Goal: Task Accomplishment & Management: Complete application form

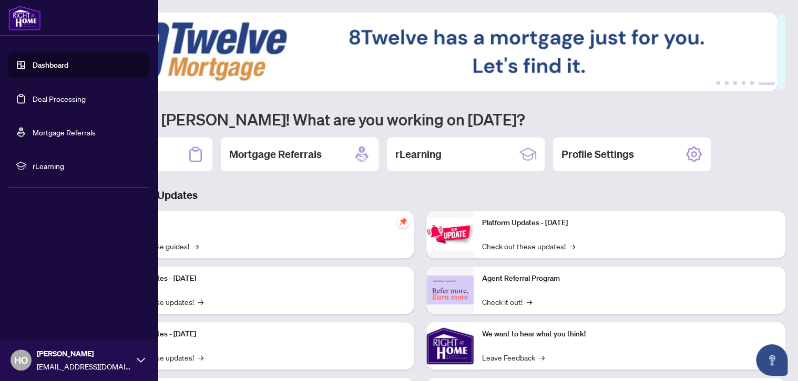
click at [68, 70] on link "Dashboard" at bounding box center [51, 64] width 36 height 9
click at [68, 66] on link "Dashboard" at bounding box center [51, 64] width 36 height 9
click at [78, 104] on link "Deal Processing" at bounding box center [59, 98] width 53 height 9
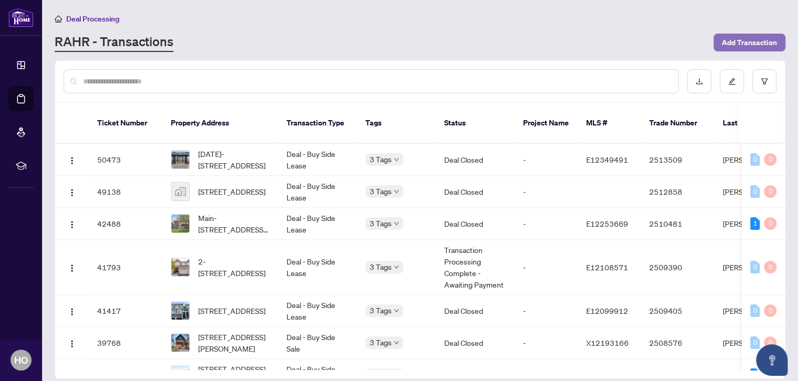
click at [768, 37] on span "Add Transaction" at bounding box center [748, 42] width 55 height 17
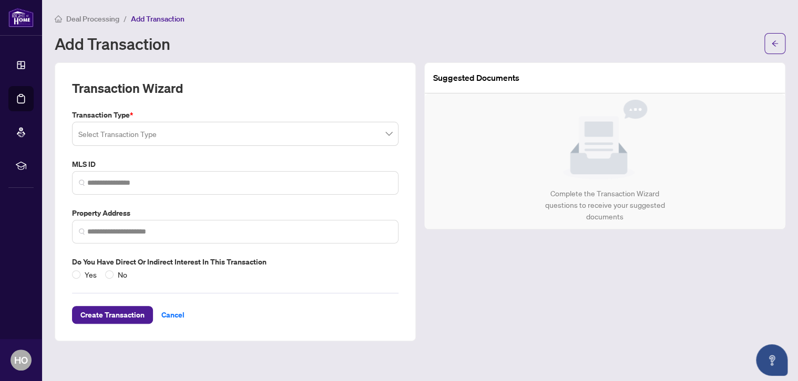
click at [188, 130] on input "search" at bounding box center [230, 135] width 304 height 23
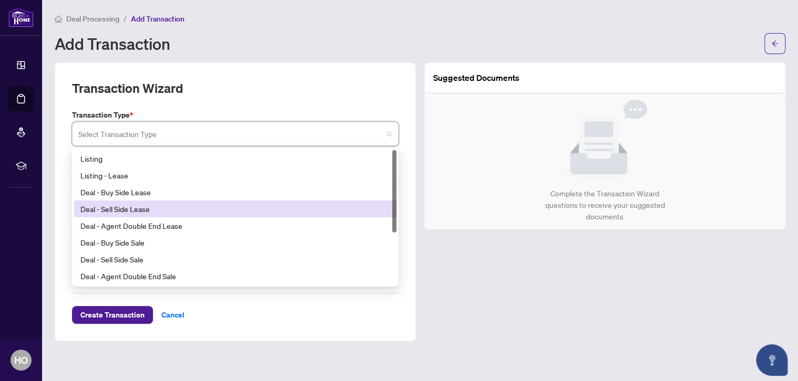
click at [134, 210] on div "Deal - Sell Side Lease" at bounding box center [234, 209] width 309 height 12
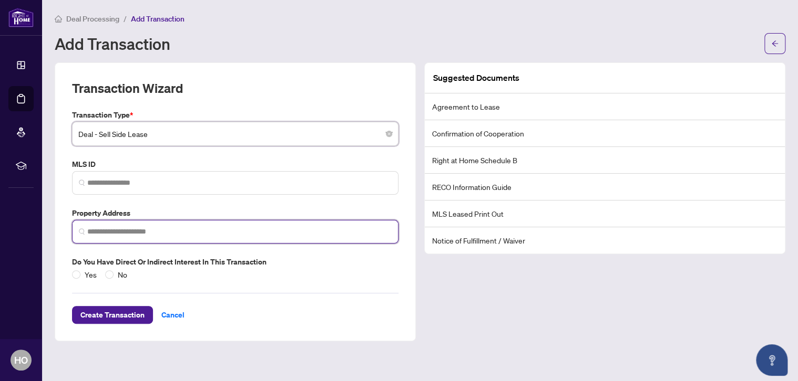
click at [113, 227] on input "search" at bounding box center [239, 231] width 304 height 11
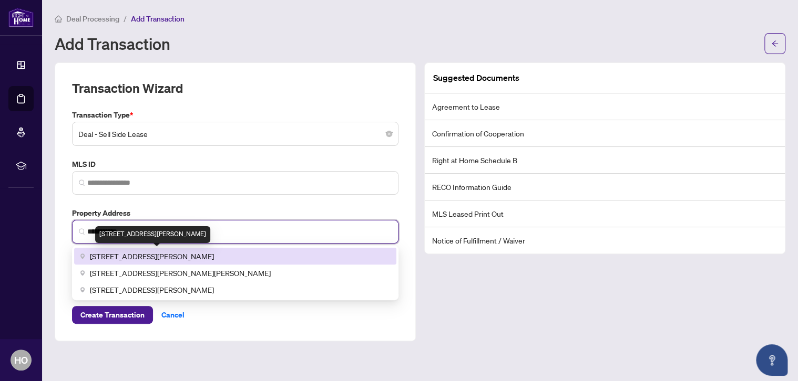
click at [98, 256] on span "[STREET_ADDRESS][PERSON_NAME]" at bounding box center [152, 257] width 124 height 12
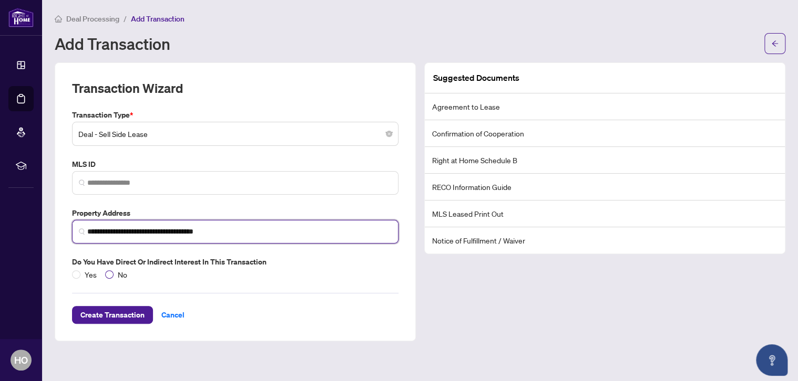
type input "**********"
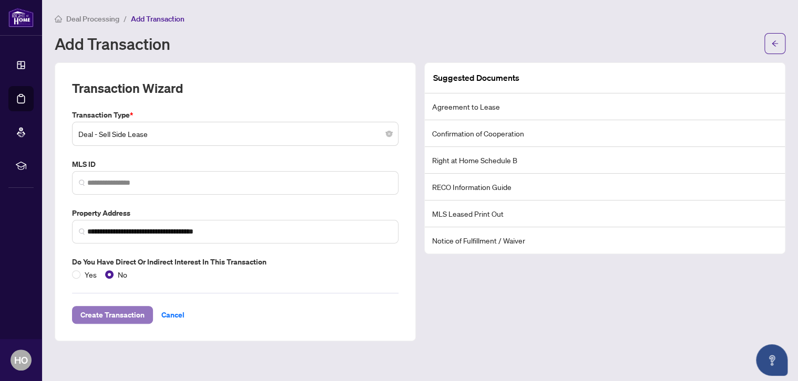
click at [109, 314] on span "Create Transaction" at bounding box center [112, 315] width 64 height 17
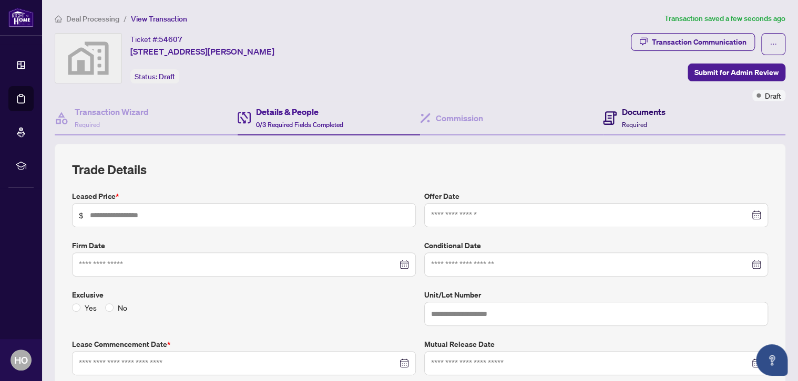
click at [630, 122] on span "Required" at bounding box center [634, 125] width 25 height 8
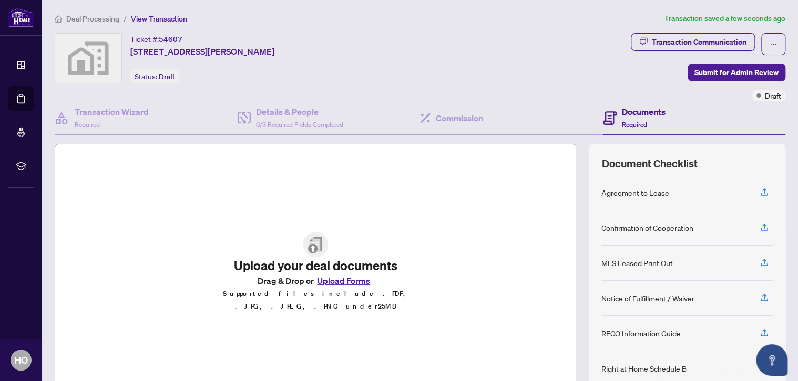
click at [357, 284] on button "Upload Forms" at bounding box center [343, 281] width 59 height 14
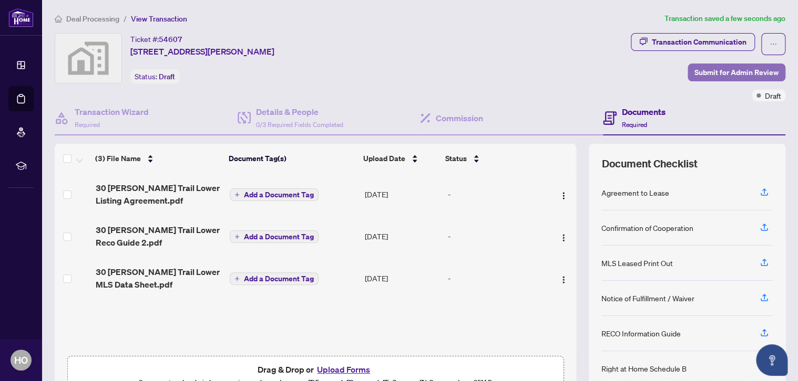
click at [729, 77] on span "Submit for Admin Review" at bounding box center [736, 72] width 84 height 17
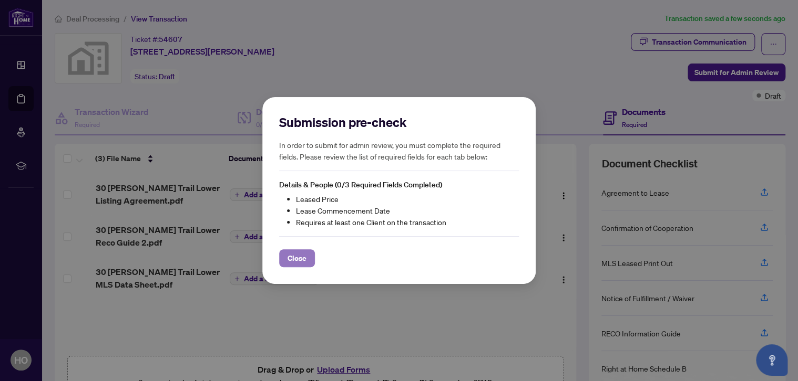
click at [303, 255] on span "Close" at bounding box center [296, 258] width 19 height 17
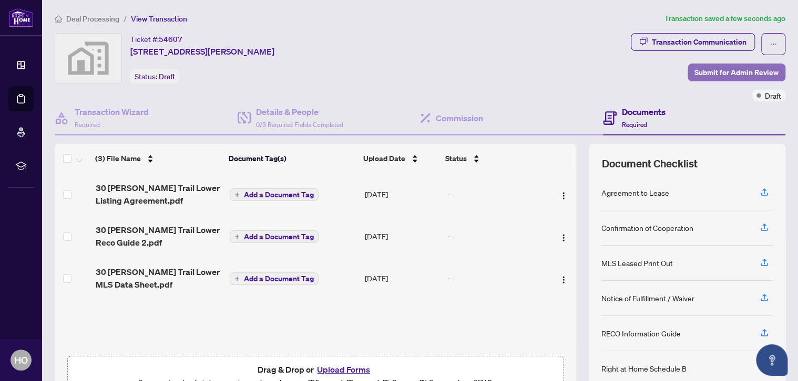
click at [738, 73] on span "Submit for Admin Review" at bounding box center [736, 72] width 84 height 17
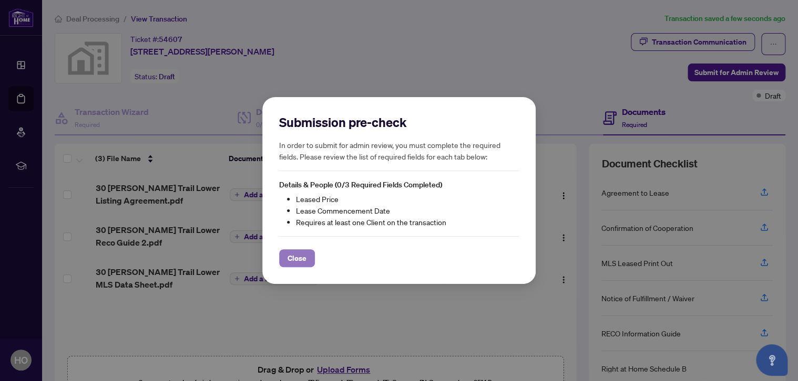
click at [295, 257] on span "Close" at bounding box center [296, 258] width 19 height 17
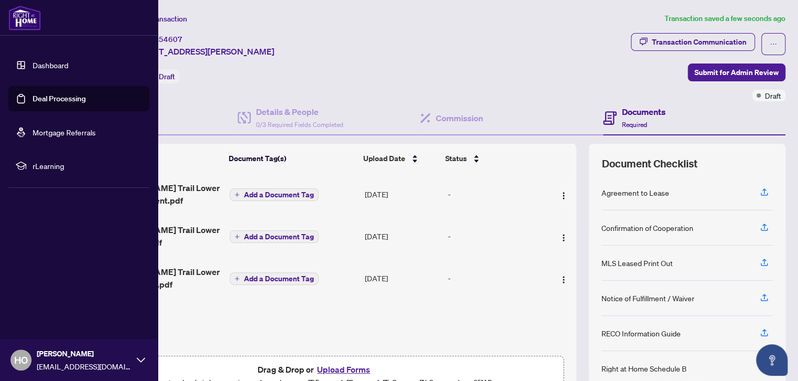
click at [59, 66] on link "Dashboard" at bounding box center [51, 64] width 36 height 9
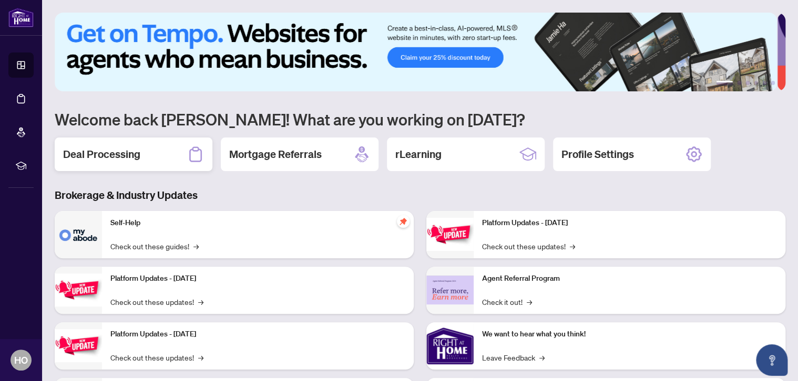
click at [191, 153] on icon at bounding box center [195, 154] width 17 height 17
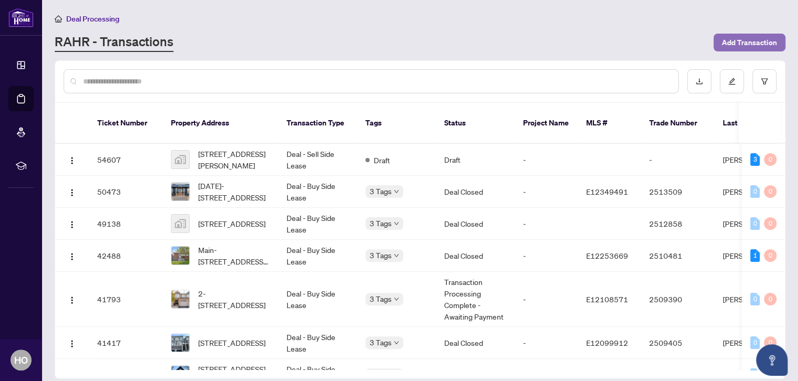
click at [765, 47] on span "Add Transaction" at bounding box center [748, 42] width 55 height 17
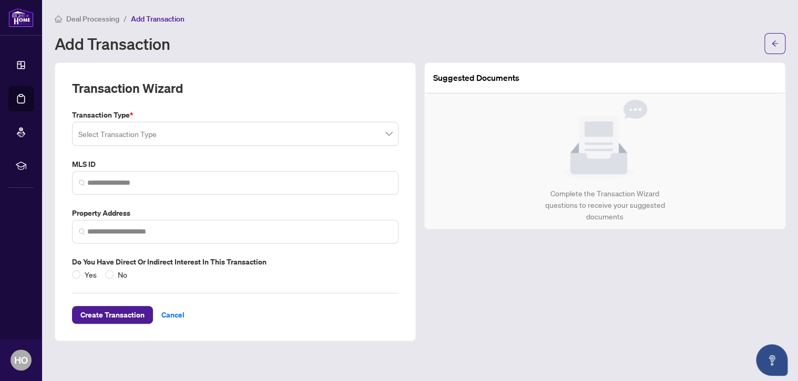
click at [138, 16] on span "Add Transaction" at bounding box center [158, 18] width 54 height 9
